Goal: Task Accomplishment & Management: Manage account settings

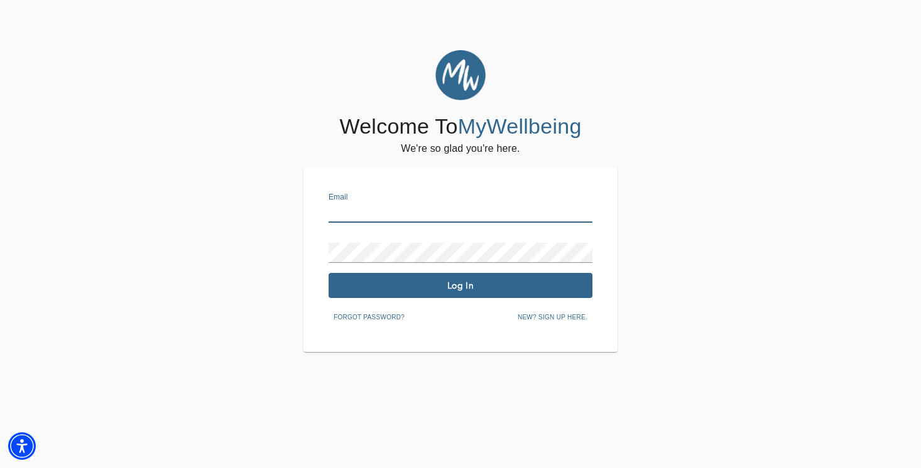
type input "[PERSON_NAME][EMAIL_ADDRESS][DOMAIN_NAME]"
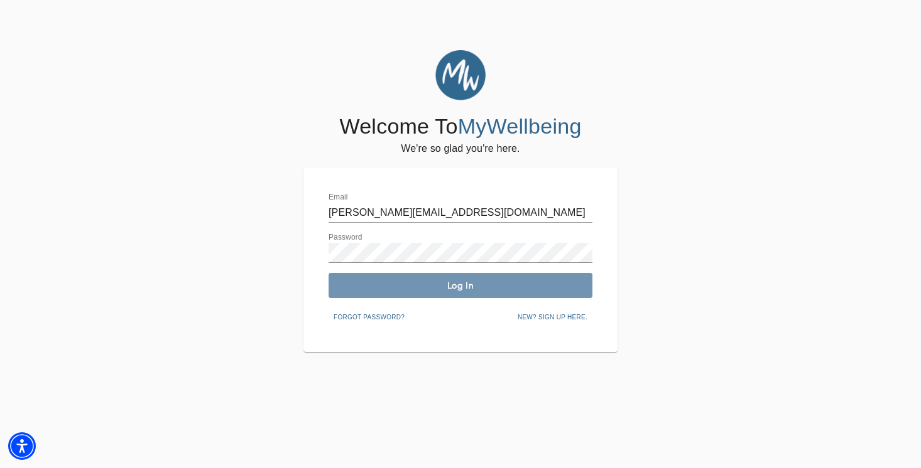
click at [460, 291] on button "Log In" at bounding box center [460, 285] width 264 height 25
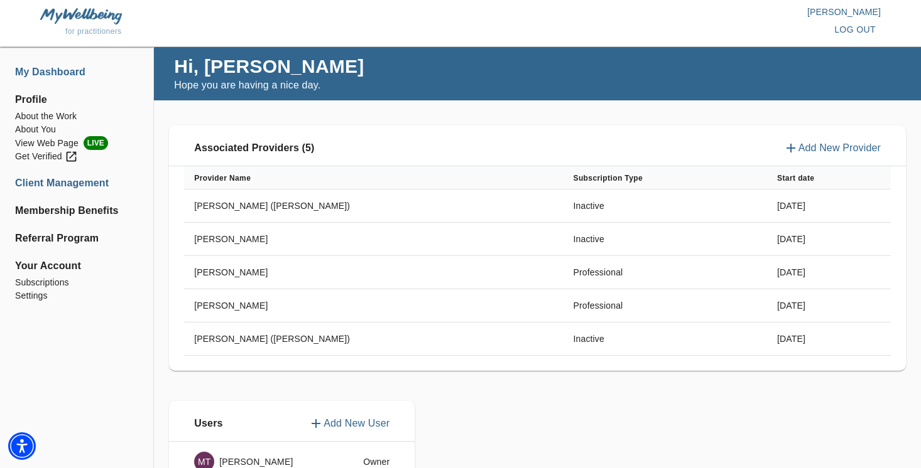
click at [98, 186] on li "Client Management" at bounding box center [76, 183] width 123 height 15
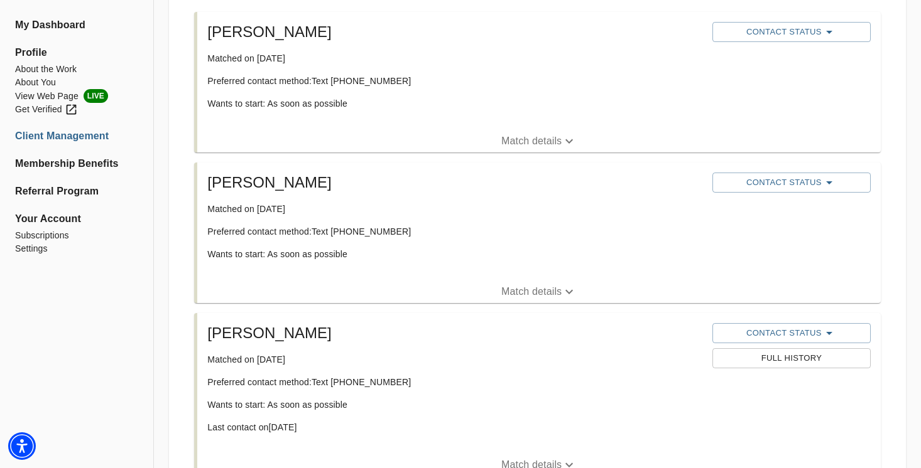
scroll to position [248, 0]
click at [543, 291] on p "Match details" at bounding box center [531, 292] width 60 height 15
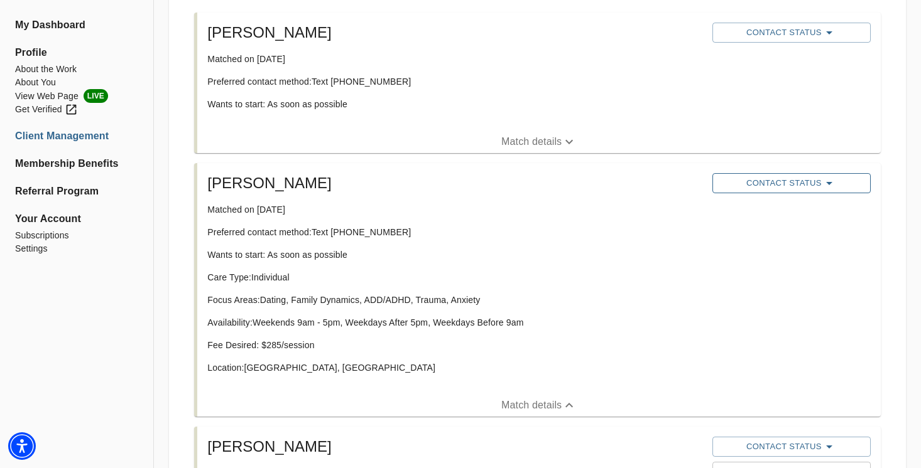
click at [762, 181] on span "Contact Status" at bounding box center [791, 183] width 146 height 15
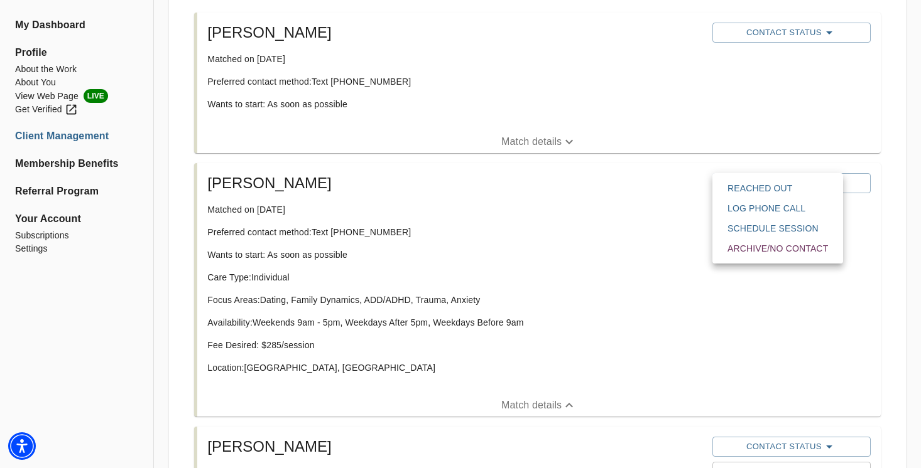
click at [743, 186] on span "Reached Out" at bounding box center [777, 188] width 100 height 13
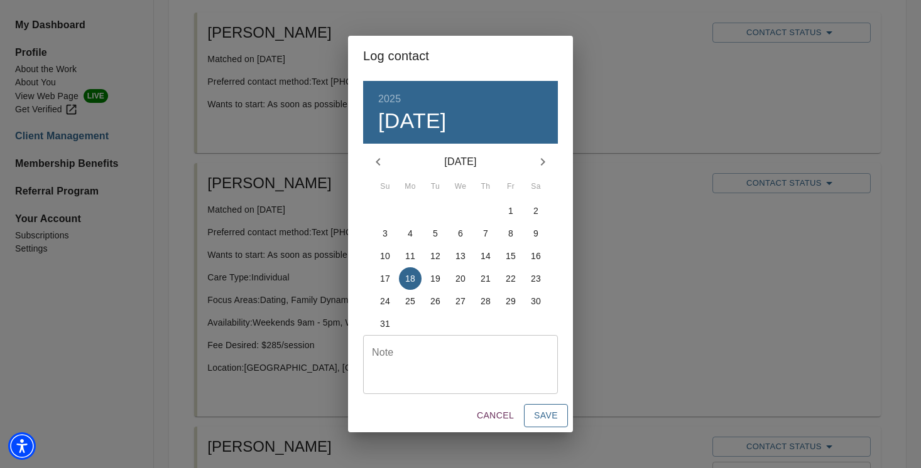
click at [542, 419] on span "Save" at bounding box center [546, 416] width 24 height 16
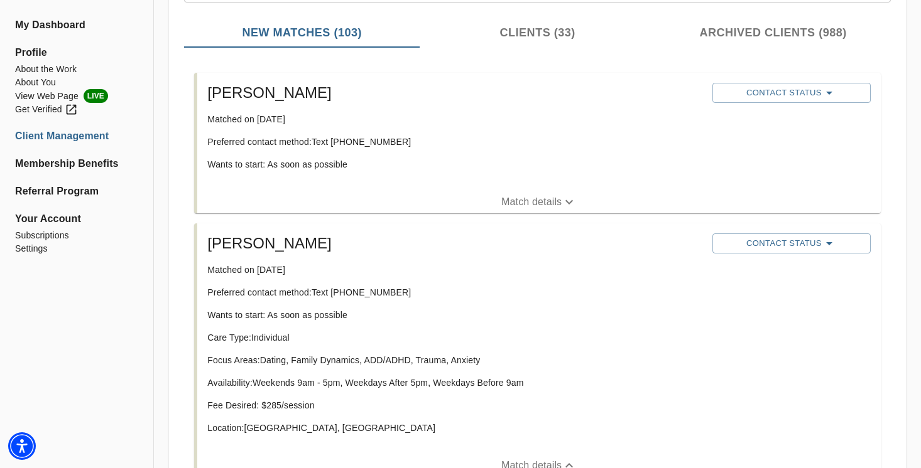
scroll to position [172, 0]
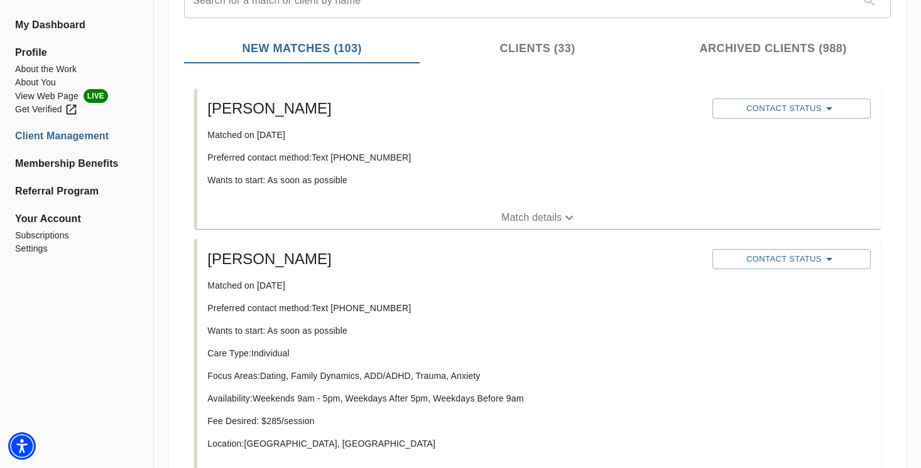
click at [539, 220] on p "Match details" at bounding box center [531, 217] width 60 height 15
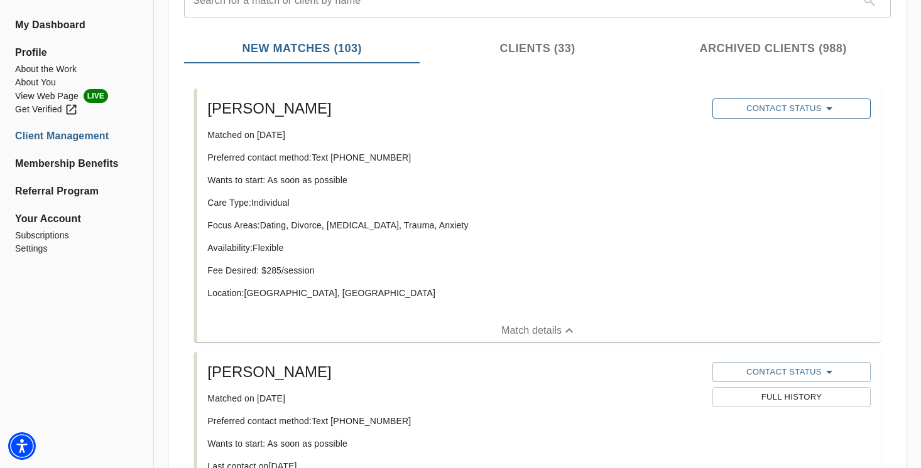
click at [751, 102] on span "Contact Status" at bounding box center [791, 108] width 146 height 15
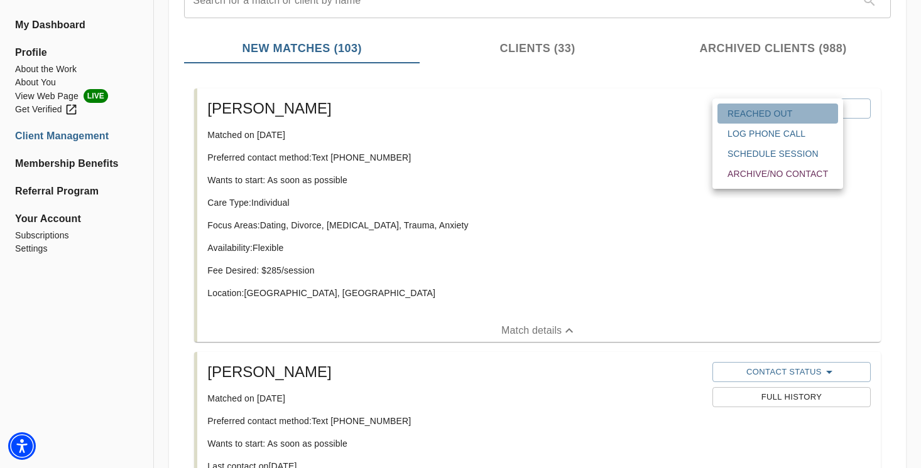
click at [738, 117] on span "Reached Out" at bounding box center [777, 113] width 100 height 13
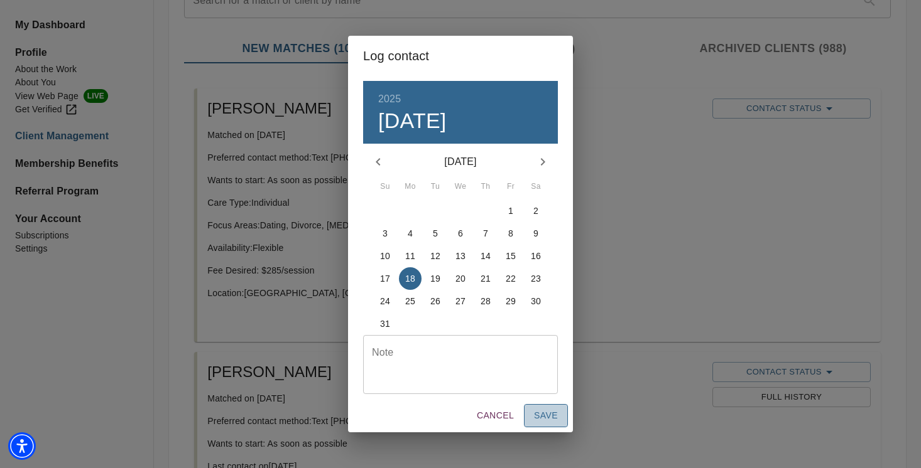
click at [552, 413] on span "Save" at bounding box center [546, 416] width 24 height 16
